Goal: Check status: Check status

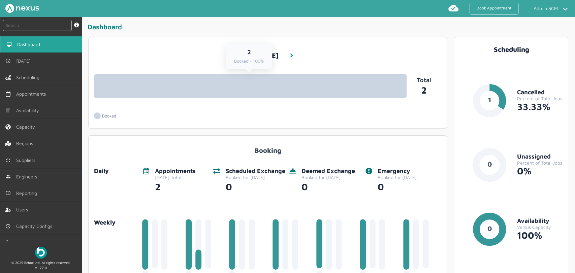
click at [215, 88] on link "2 Booked - 100%" at bounding box center [250, 86] width 313 height 24
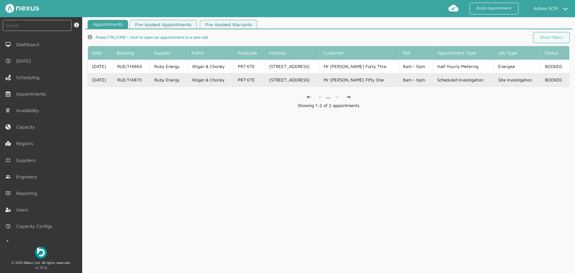
click at [150, 82] on td "RUE/114870" at bounding box center [131, 79] width 37 height 13
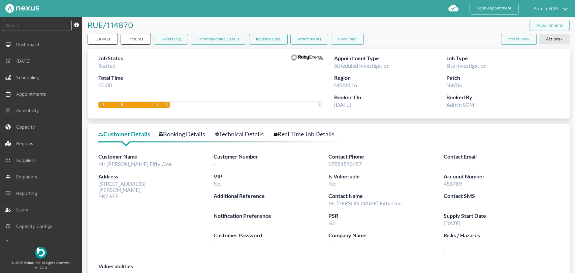
click at [237, 131] on link "Technical Details" at bounding box center [243, 134] width 56 height 10
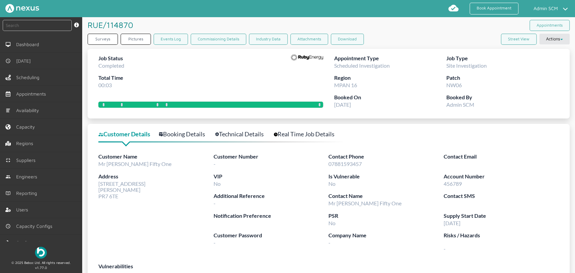
click at [242, 134] on link "Technical Details" at bounding box center [243, 134] width 56 height 10
